Goal: Task Accomplishment & Management: Manage account settings

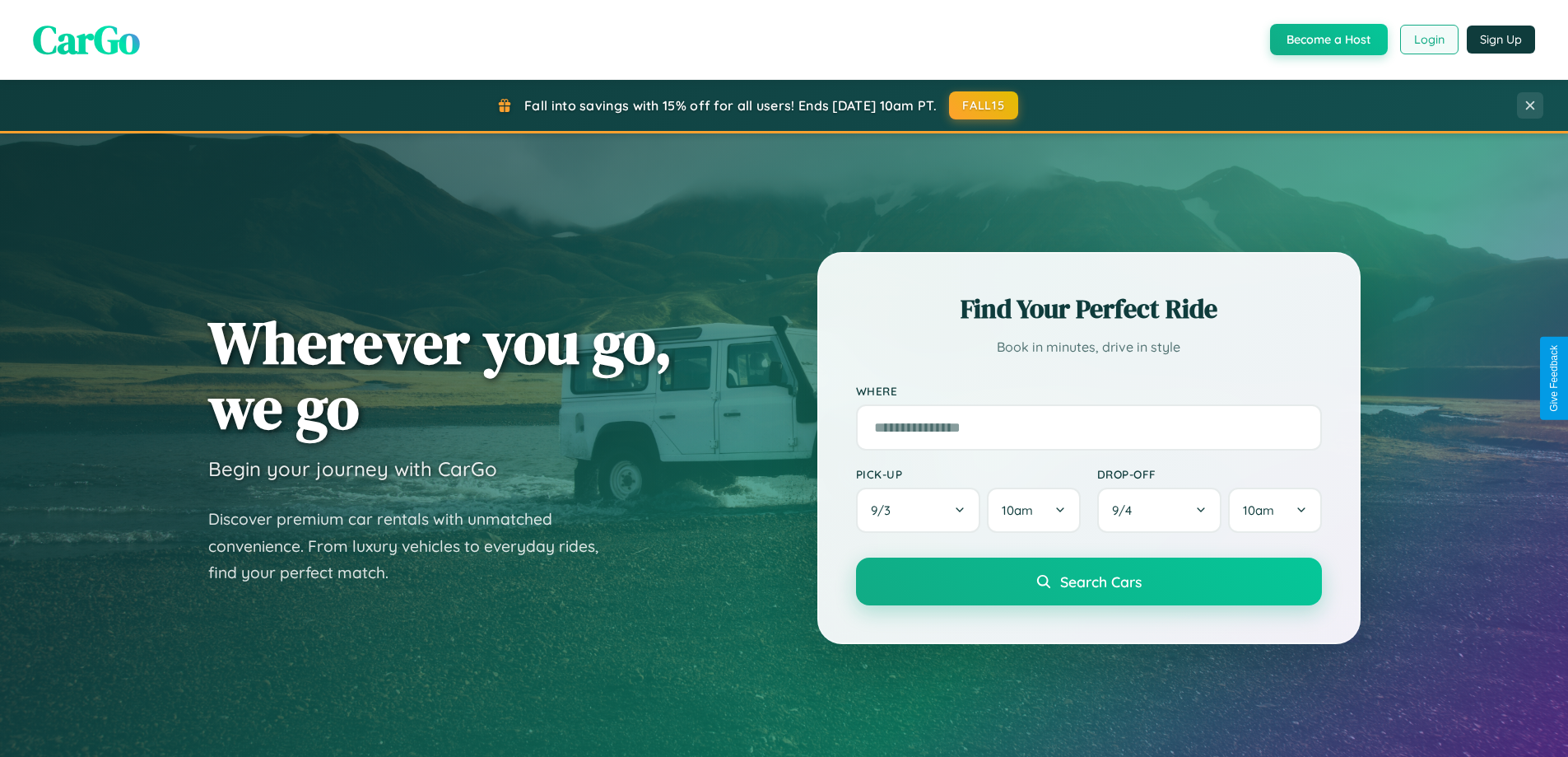
click at [1429, 39] on button "Login" at bounding box center [1430, 39] width 59 height 30
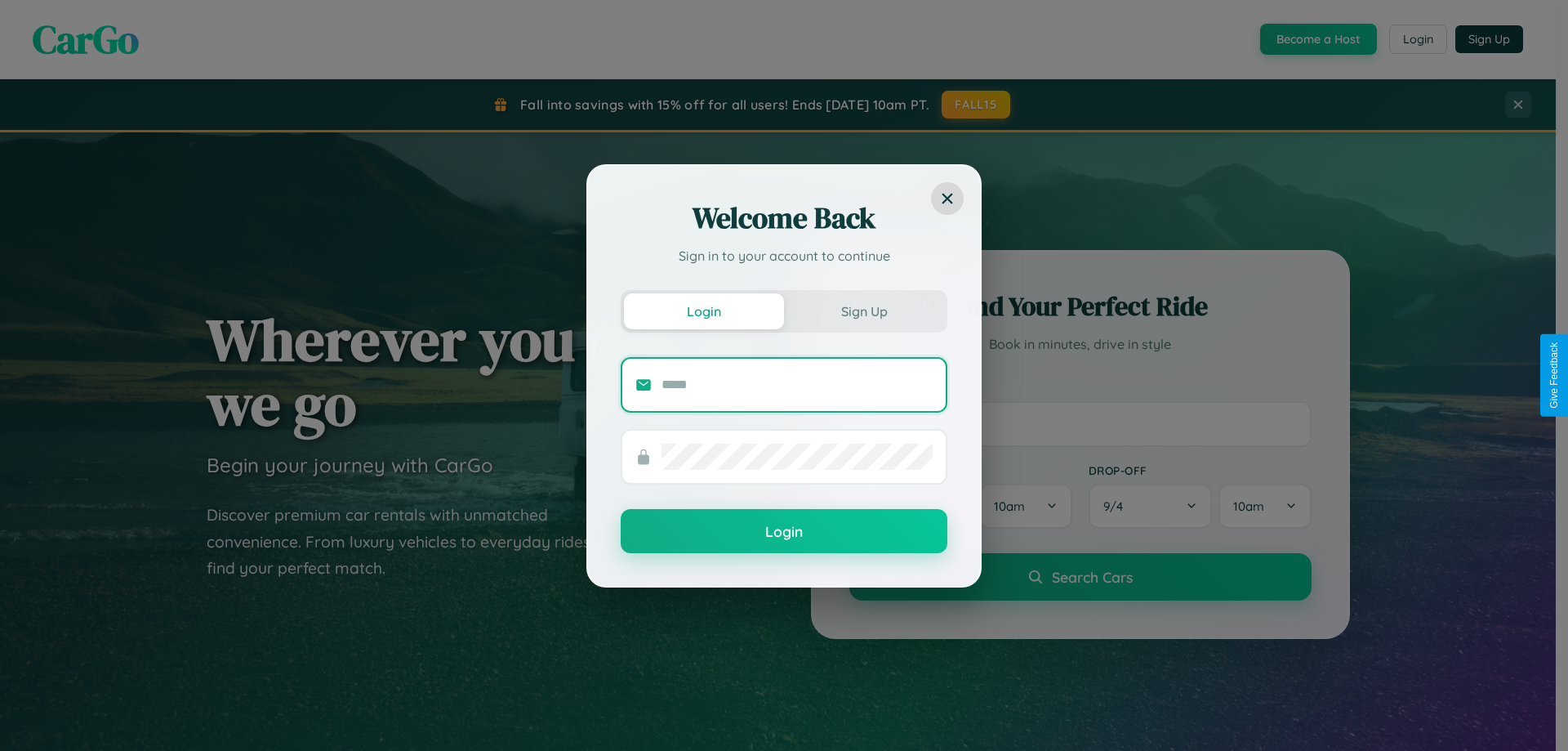
click at [797, 384] on input "text" at bounding box center [797, 384] width 271 height 26
type input "**********"
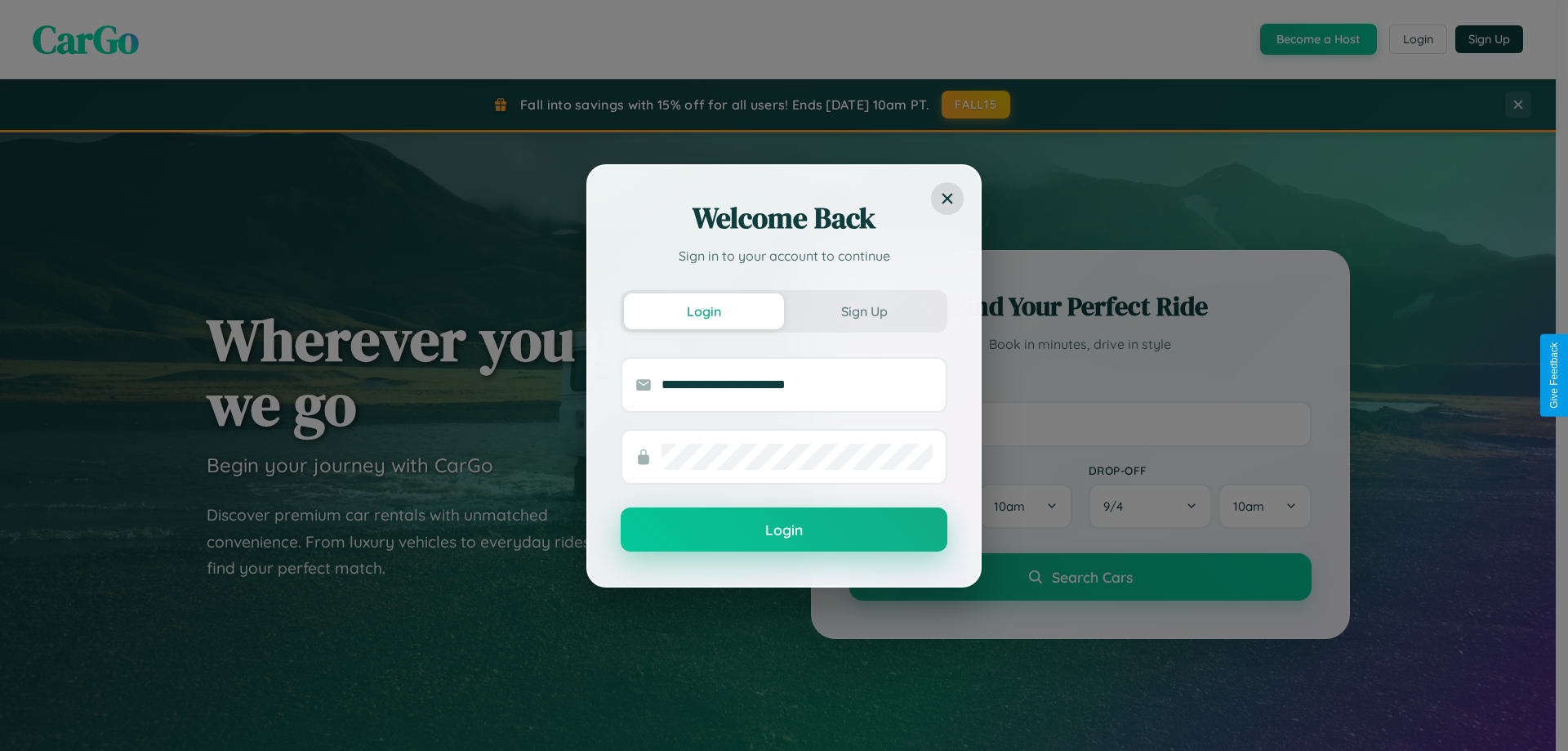
click at [784, 530] on button "Login" at bounding box center [784, 529] width 327 height 44
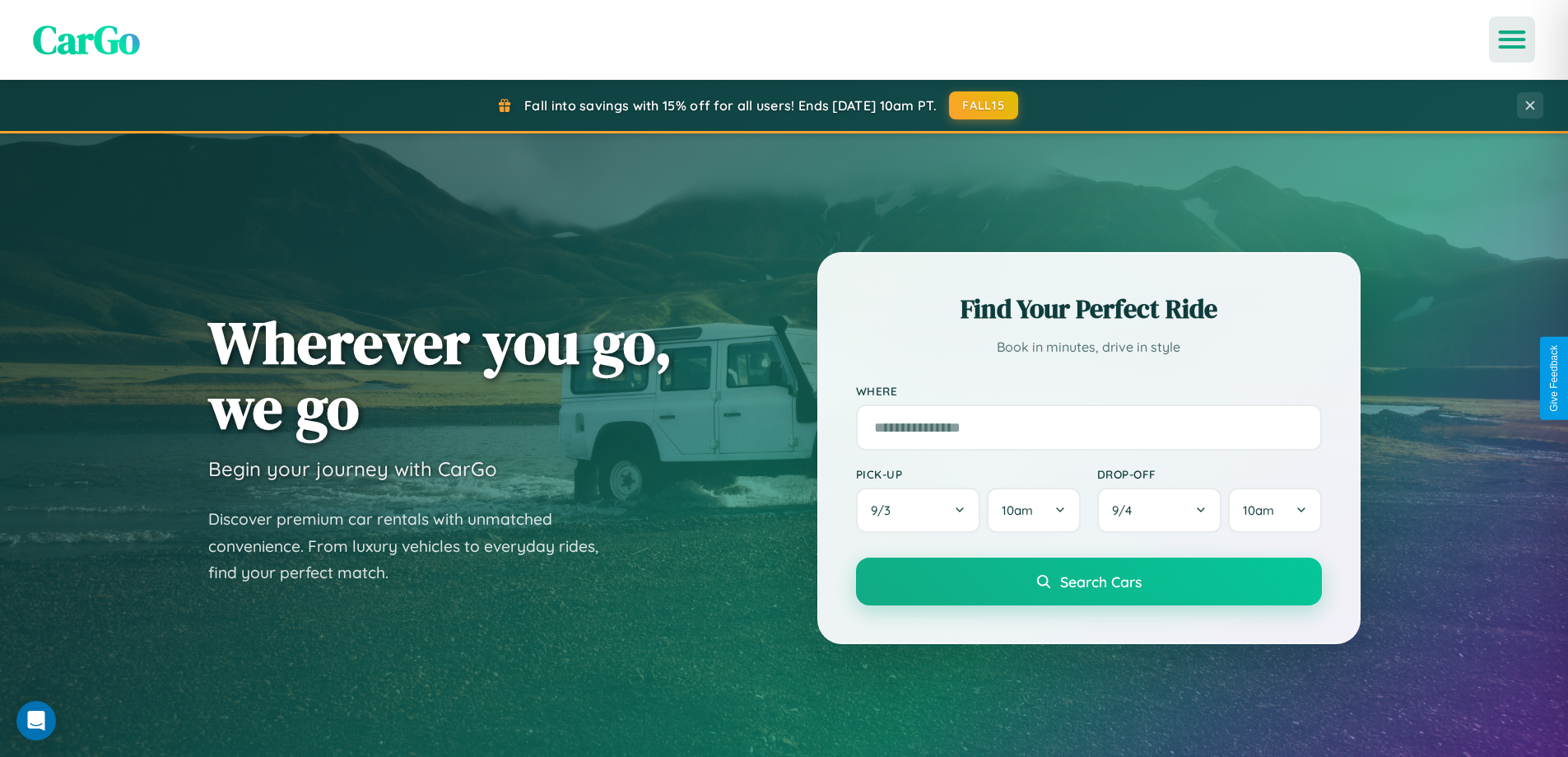
click at [1512, 39] on icon "Open menu" at bounding box center [1512, 38] width 24 height 14
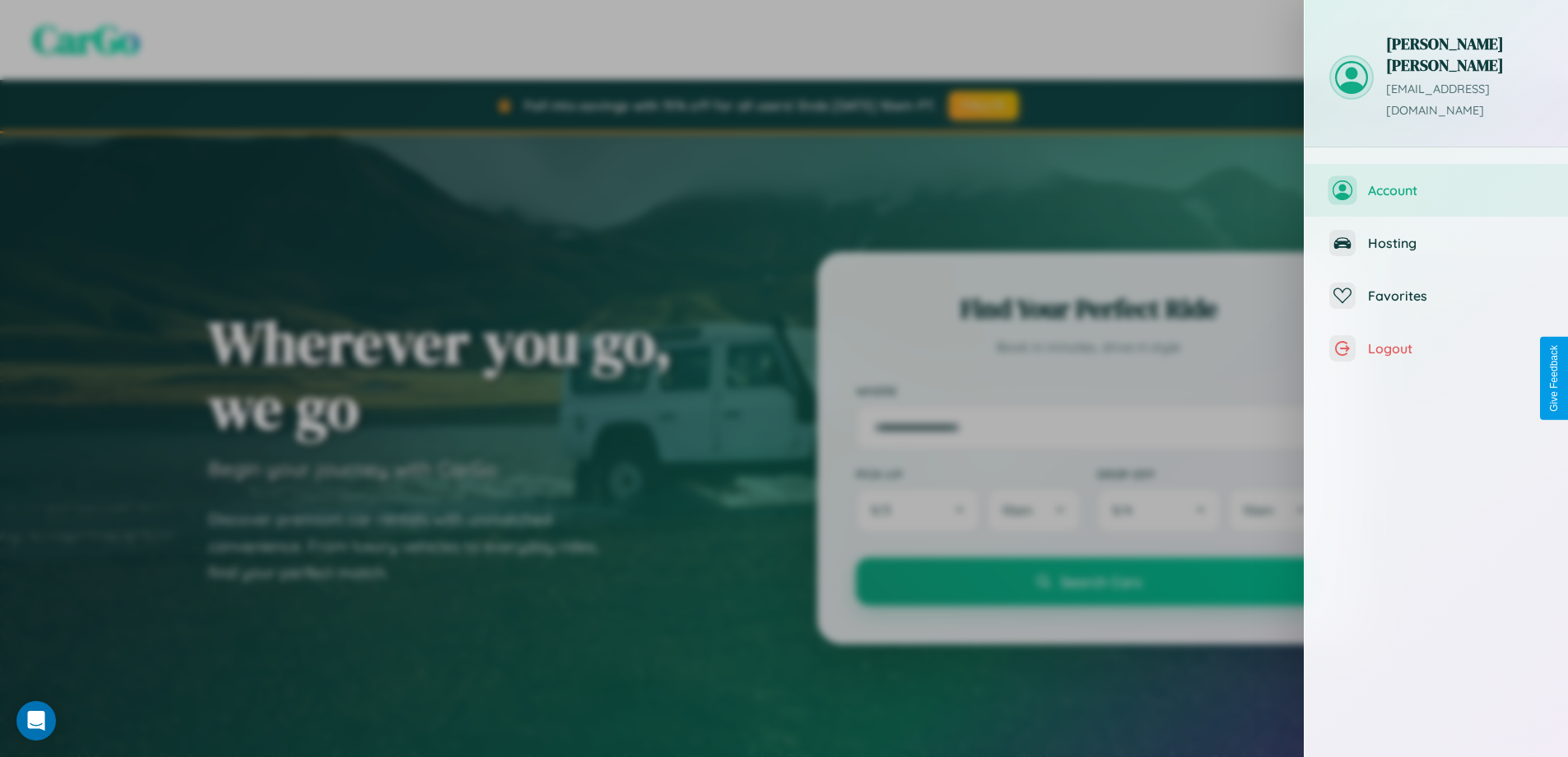
click at [1436, 182] on span "Account" at bounding box center [1456, 189] width 176 height 16
